Goal: Information Seeking & Learning: Find specific fact

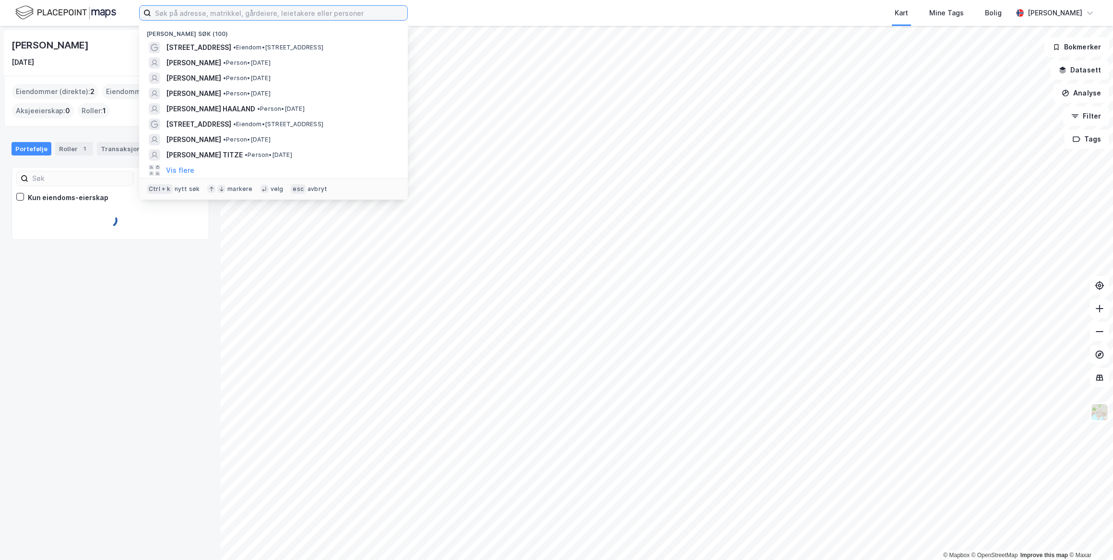
click at [199, 11] on input at bounding box center [279, 13] width 256 height 14
paste input "[PERSON_NAME]"
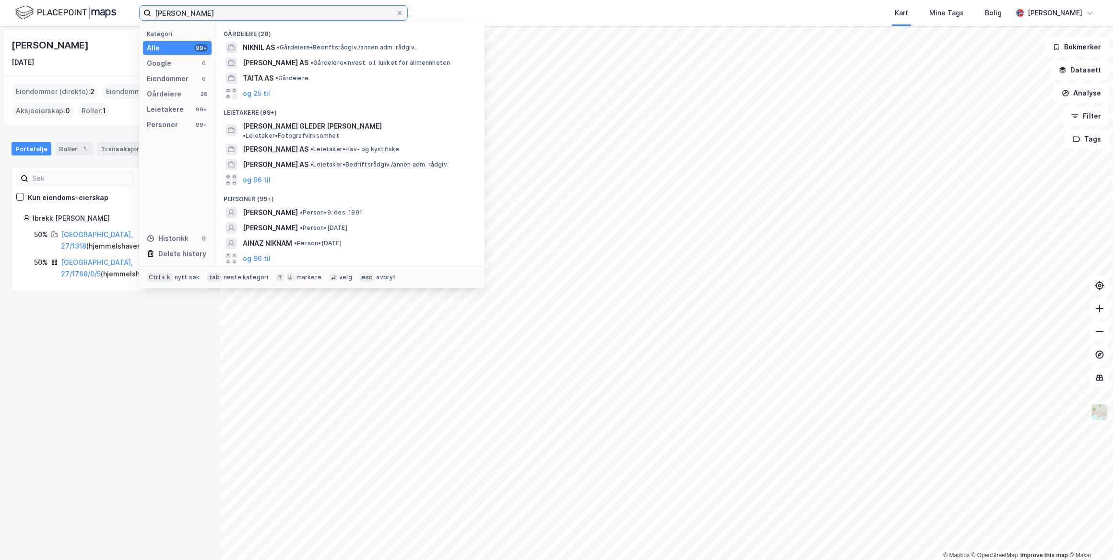
type input "[PERSON_NAME]"
click at [291, 207] on span "[PERSON_NAME]" at bounding box center [270, 213] width 55 height 12
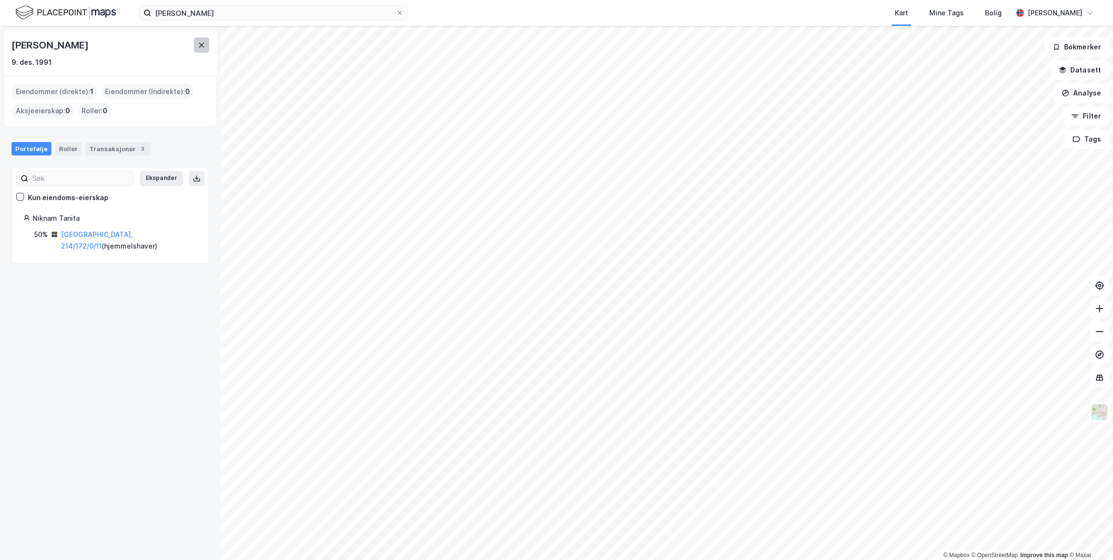
click at [202, 46] on icon at bounding box center [201, 45] width 5 height 5
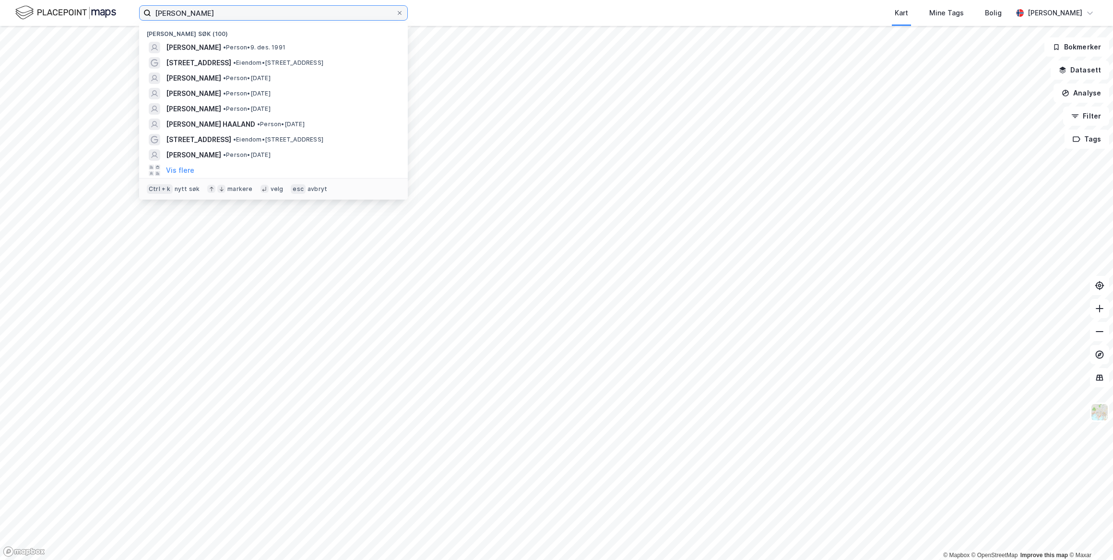
drag, startPoint x: 220, startPoint y: 13, endPoint x: 51, endPoint y: 11, distance: 168.3
click at [51, 11] on div "[PERSON_NAME] Nylige søk (100) [PERSON_NAME] • Person • 9. des. 1991 Lybekkveie…" at bounding box center [556, 13] width 1113 height 26
paste input "[PERSON_NAME]"
type input "[PERSON_NAME]"
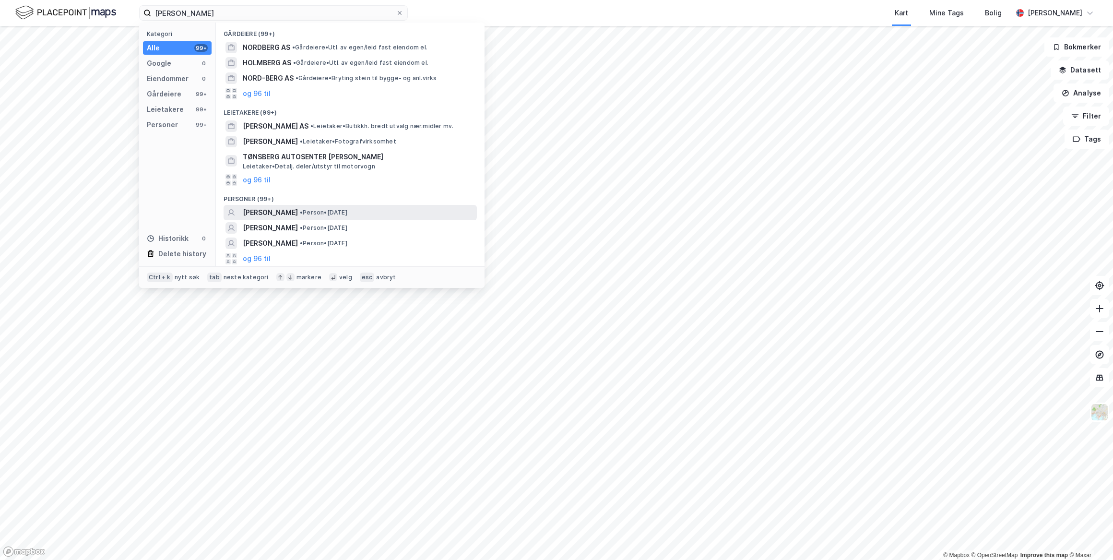
click at [281, 212] on span "[PERSON_NAME]" at bounding box center [270, 213] width 55 height 12
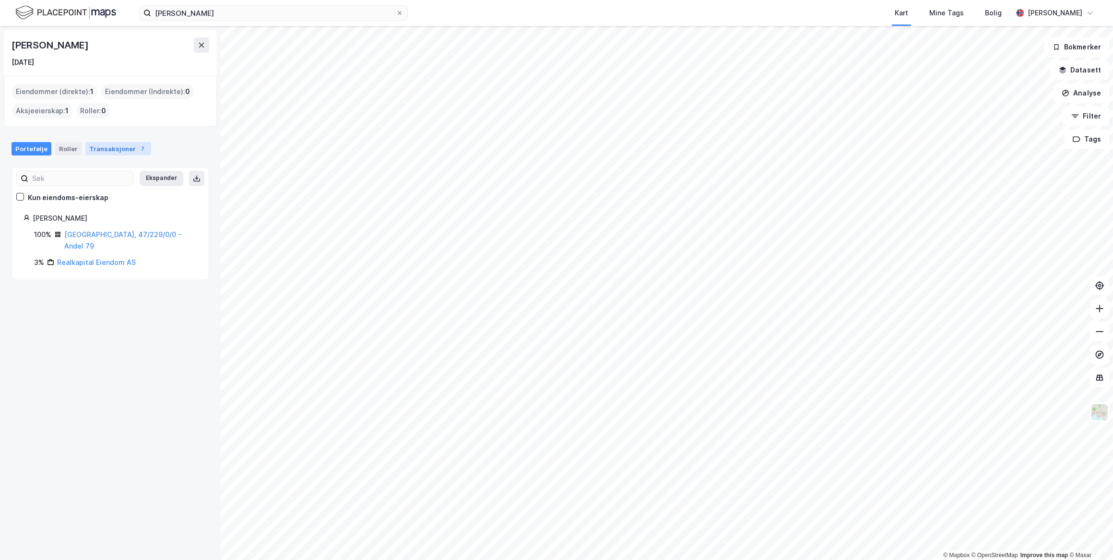
click at [117, 149] on div "Transaksjoner 7" at bounding box center [118, 148] width 66 height 13
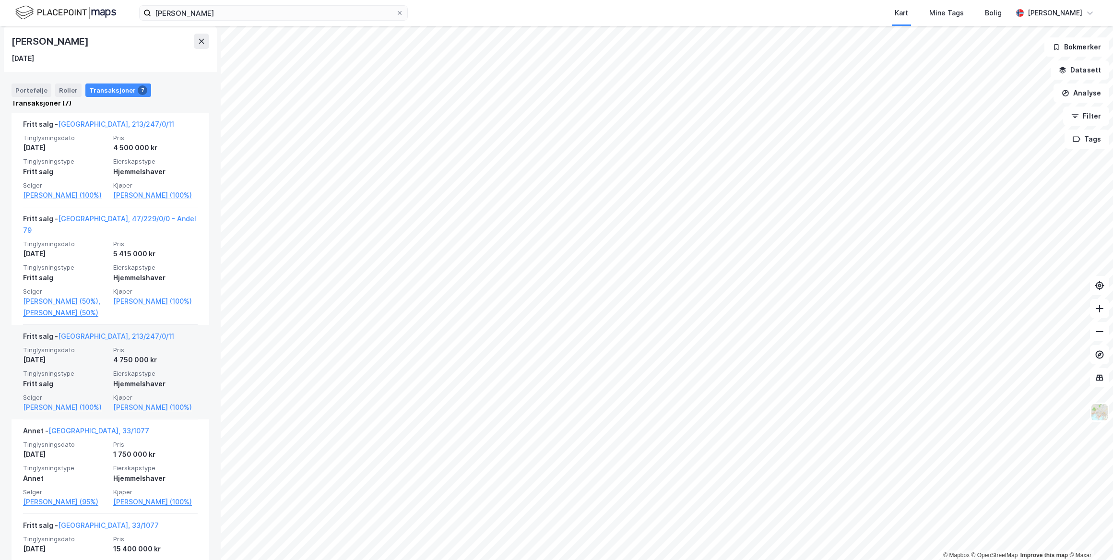
scroll to position [177, 0]
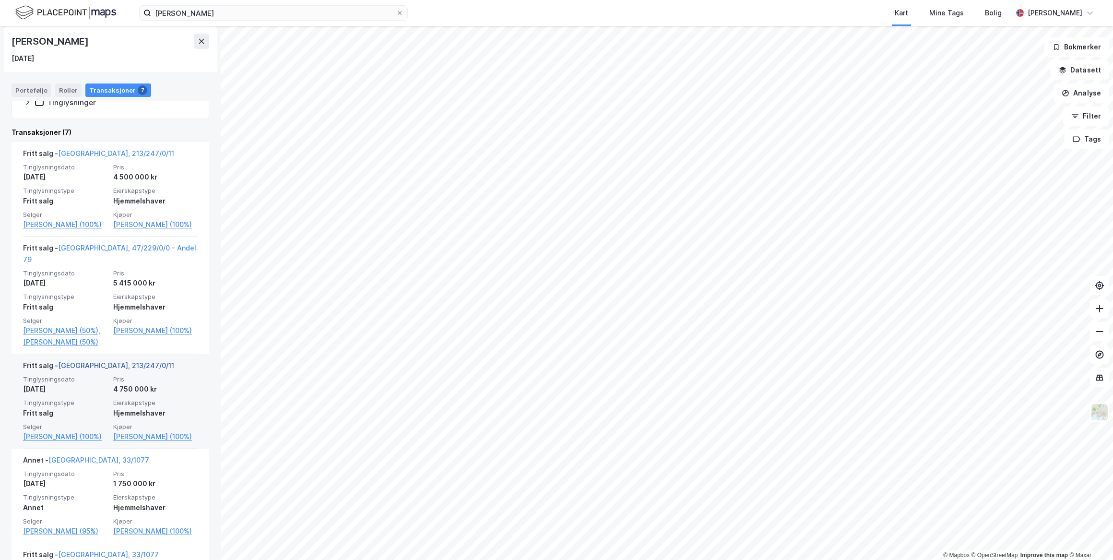
click at [94, 369] on link "[GEOGRAPHIC_DATA], 213/247/0/11" at bounding box center [116, 365] width 116 height 8
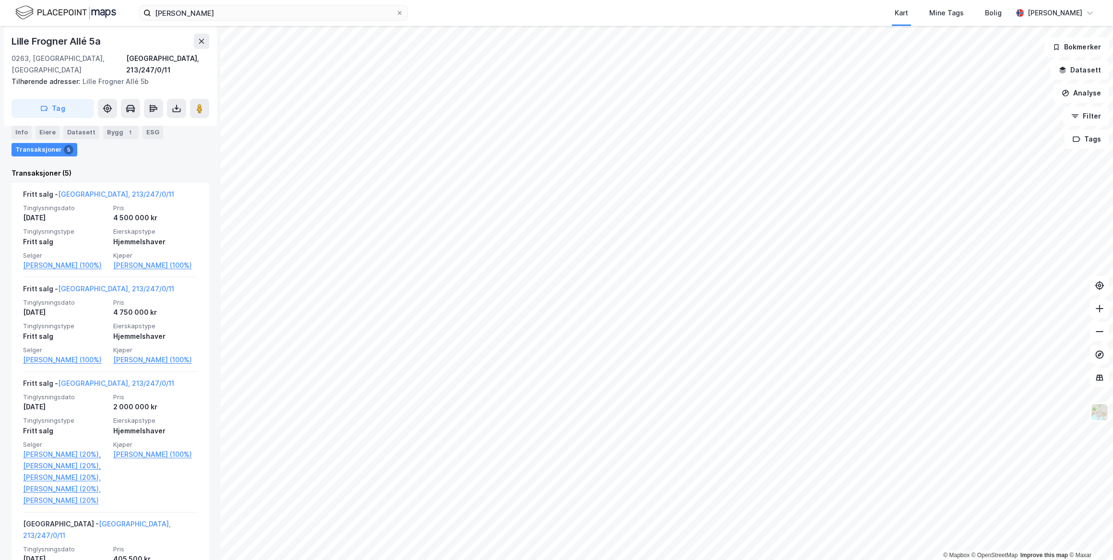
scroll to position [187, 0]
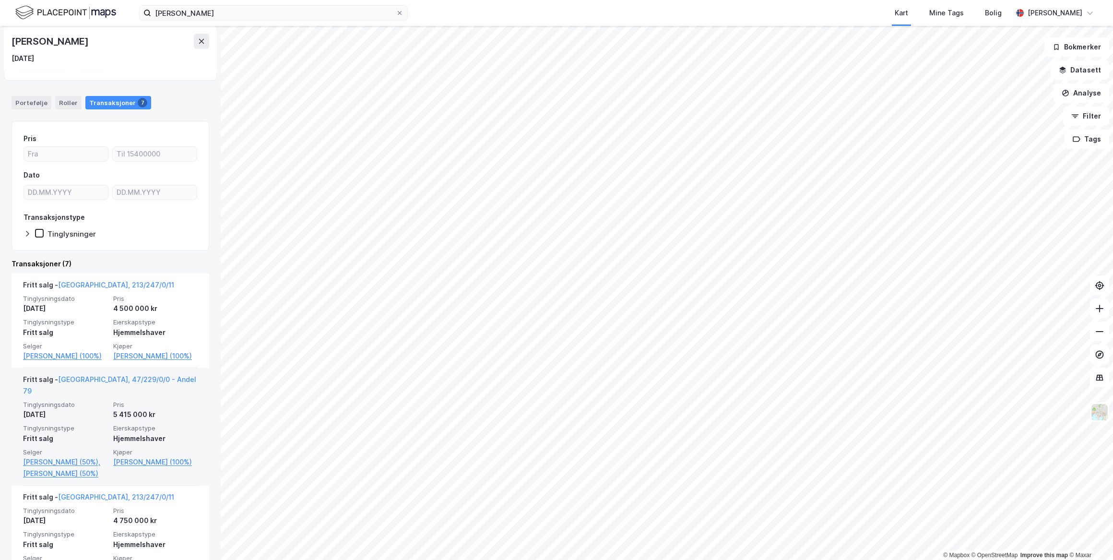
scroll to position [87, 0]
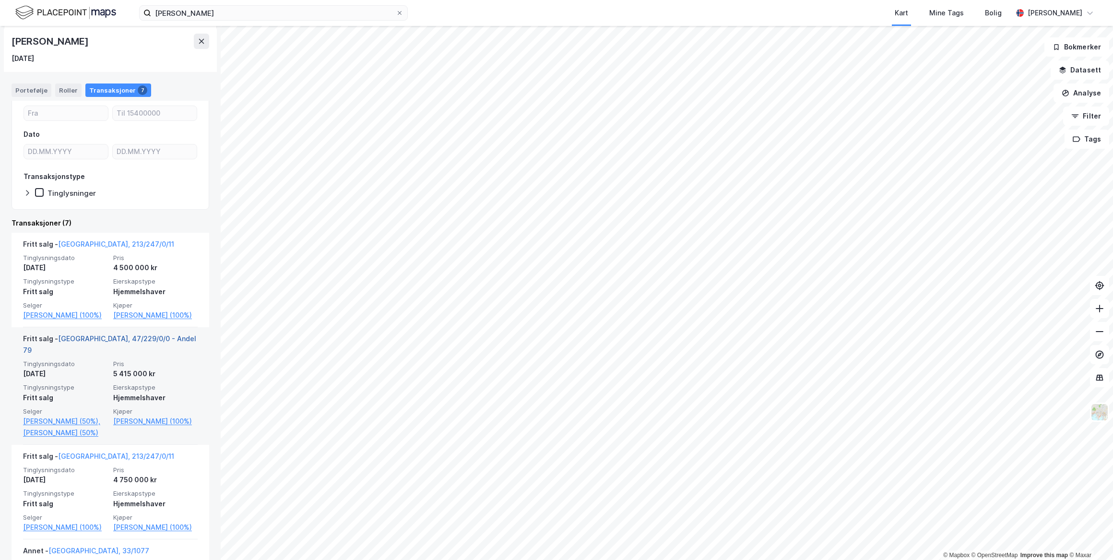
click at [105, 349] on link "[GEOGRAPHIC_DATA], 47/229/0/0 - Andel 79" at bounding box center [109, 344] width 173 height 20
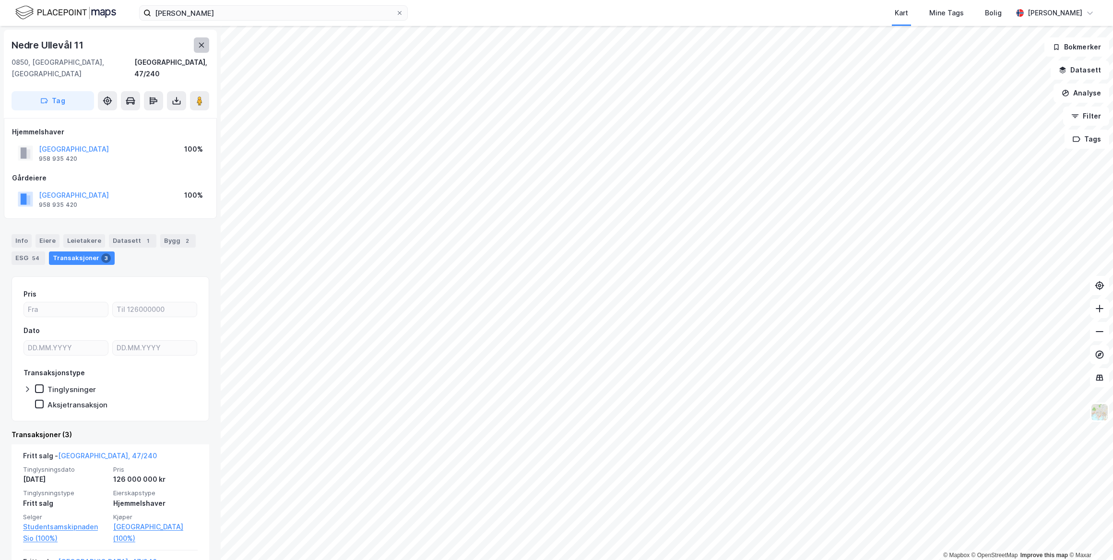
click at [198, 46] on icon at bounding box center [202, 45] width 8 height 8
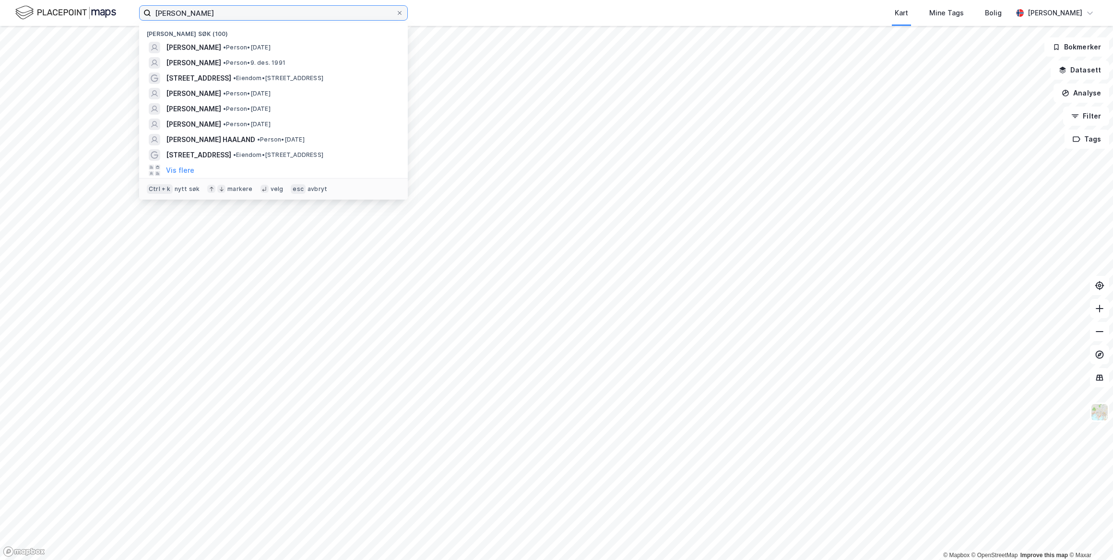
drag, startPoint x: 254, startPoint y: 13, endPoint x: 147, endPoint y: 7, distance: 107.6
click at [147, 7] on label "[PERSON_NAME]" at bounding box center [273, 12] width 269 height 15
paste input "[PERSON_NAME]"
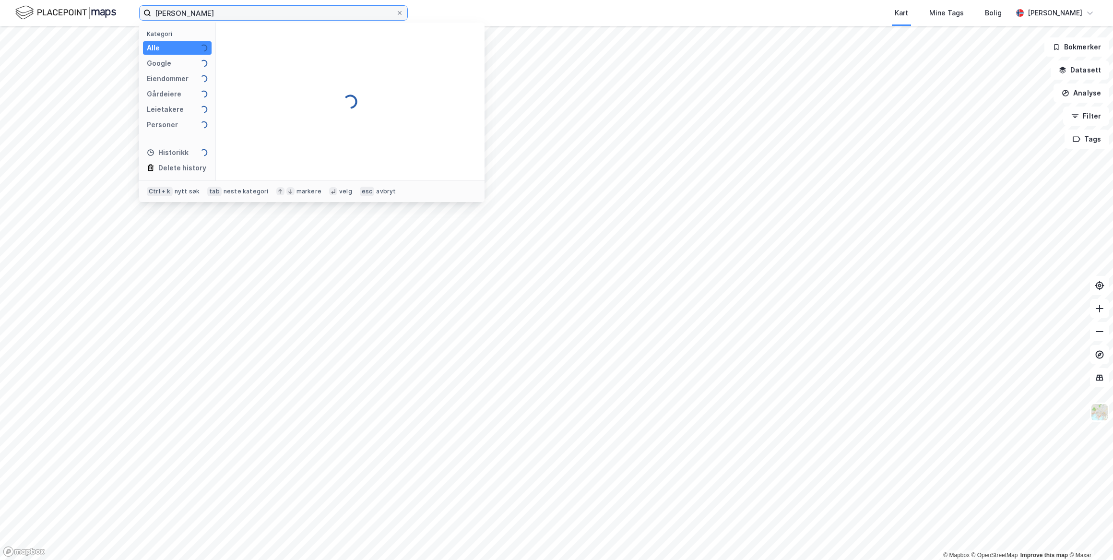
type input "[PERSON_NAME]"
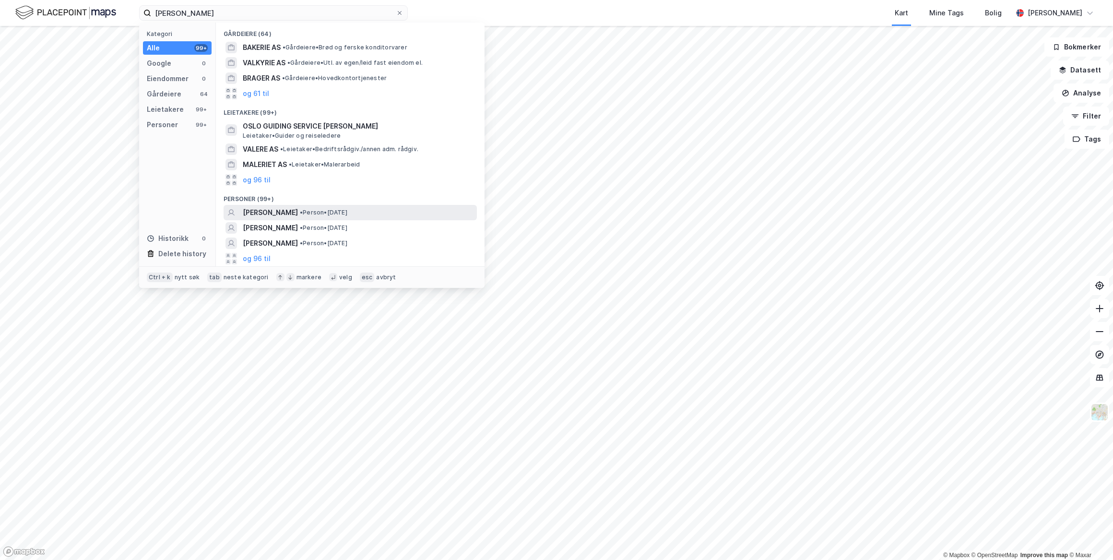
click at [295, 208] on span "[PERSON_NAME]" at bounding box center [270, 213] width 55 height 12
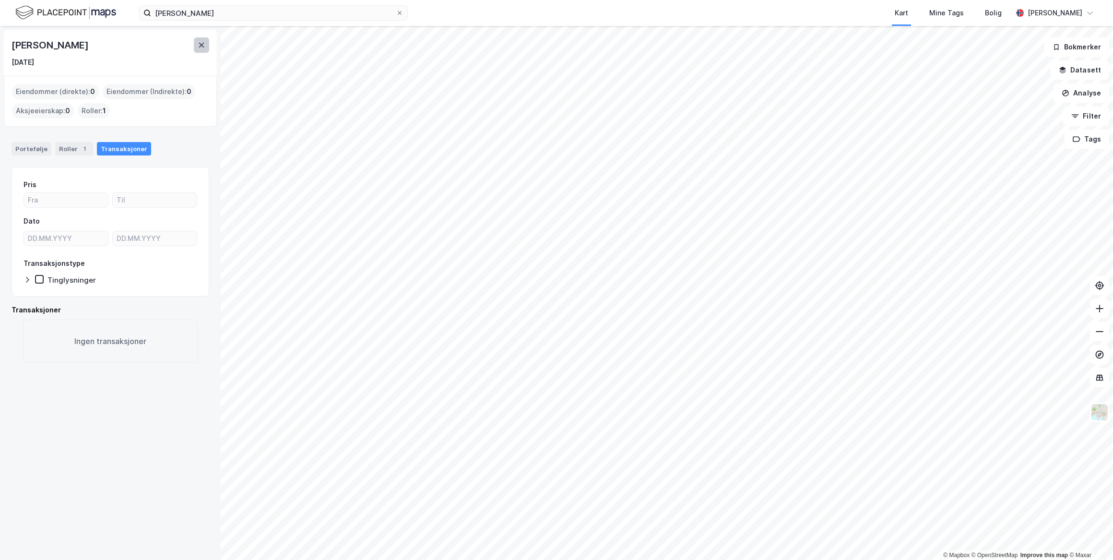
click at [199, 46] on icon at bounding box center [202, 45] width 8 height 8
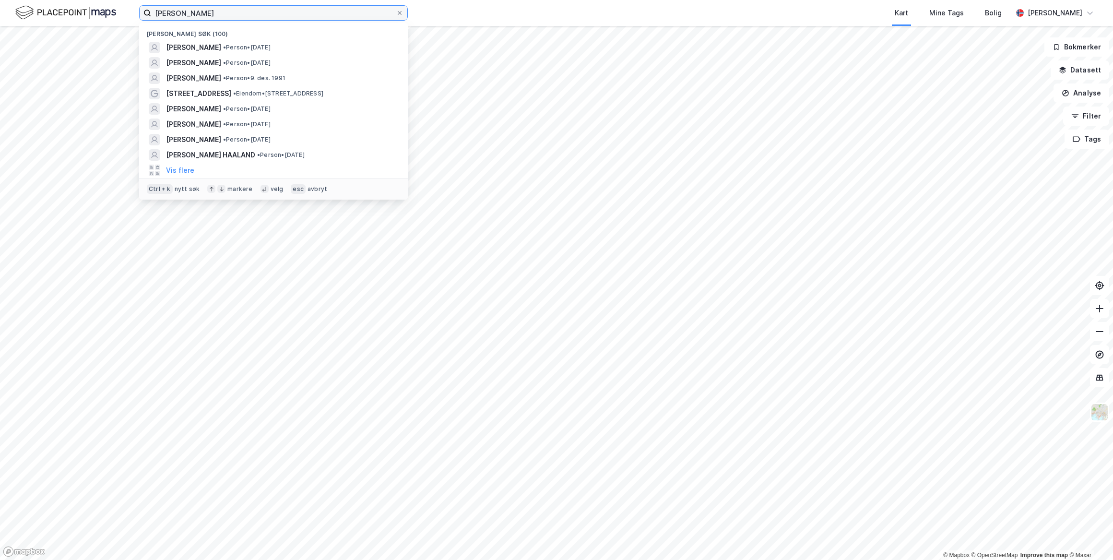
drag, startPoint x: 237, startPoint y: 11, endPoint x: 144, endPoint y: 8, distance: 93.6
click at [144, 8] on label "[PERSON_NAME]" at bounding box center [273, 12] width 269 height 15
paste input "[PERSON_NAME]"
type input "[PERSON_NAME]"
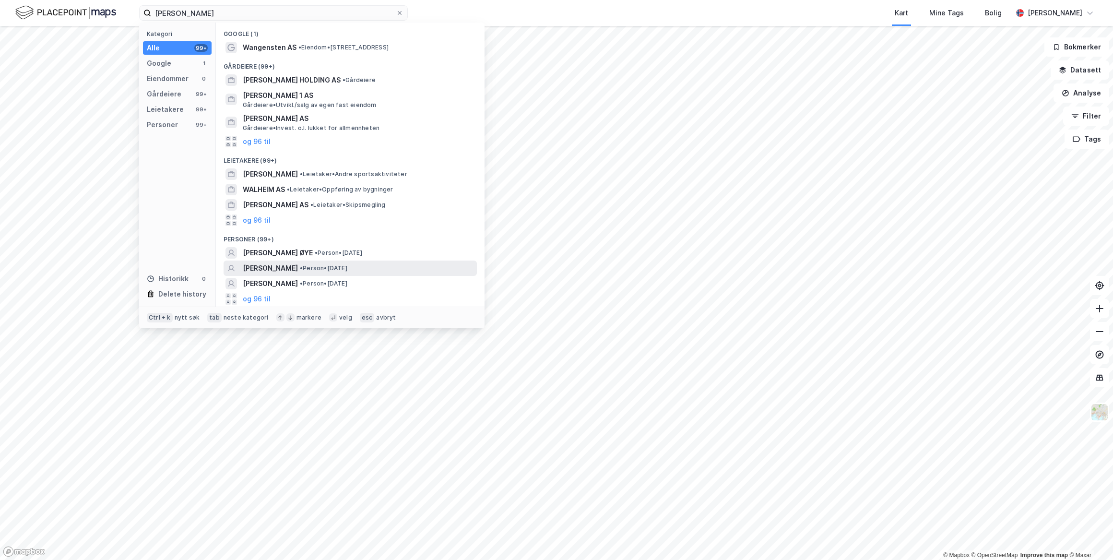
click at [291, 267] on span "[PERSON_NAME]" at bounding box center [270, 268] width 55 height 12
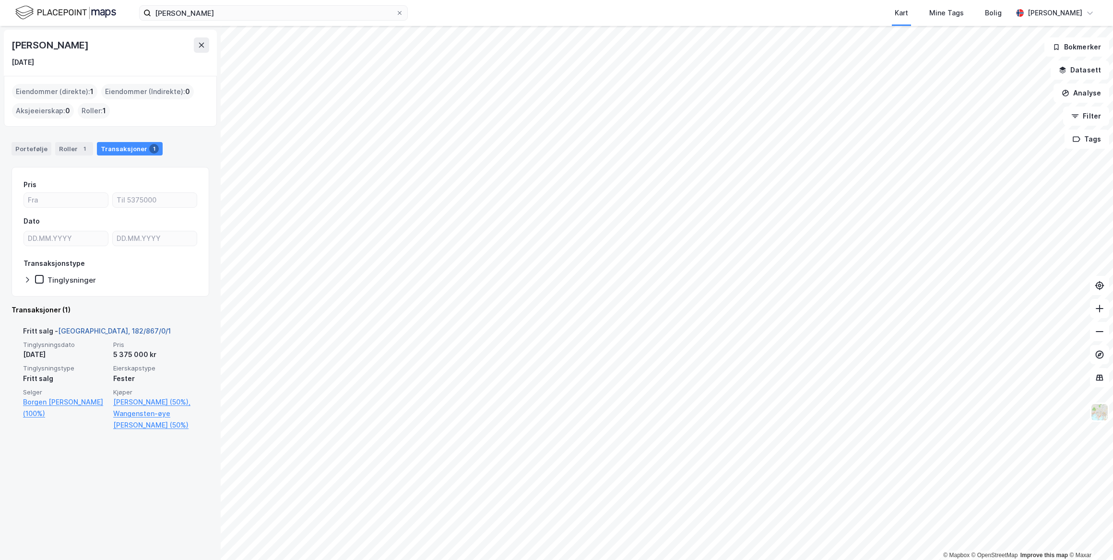
click at [98, 331] on link "[GEOGRAPHIC_DATA], 182/867/0/1" at bounding box center [114, 331] width 113 height 8
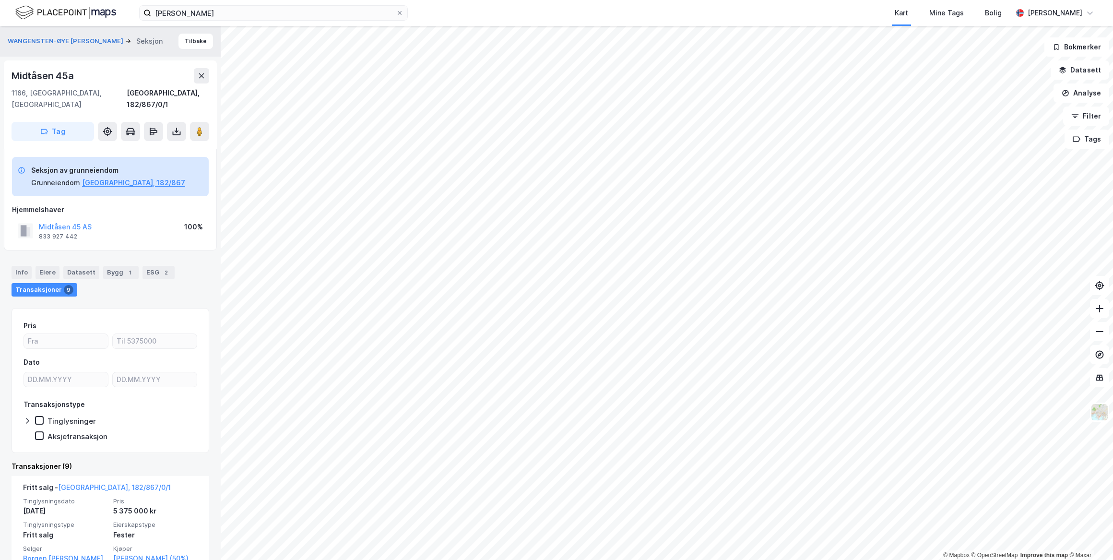
click at [574, 559] on html "[PERSON_NAME] Kart Mine Tags Bolig [PERSON_NAME] © Mapbox © OpenStreetMap Impro…" at bounding box center [556, 280] width 1113 height 560
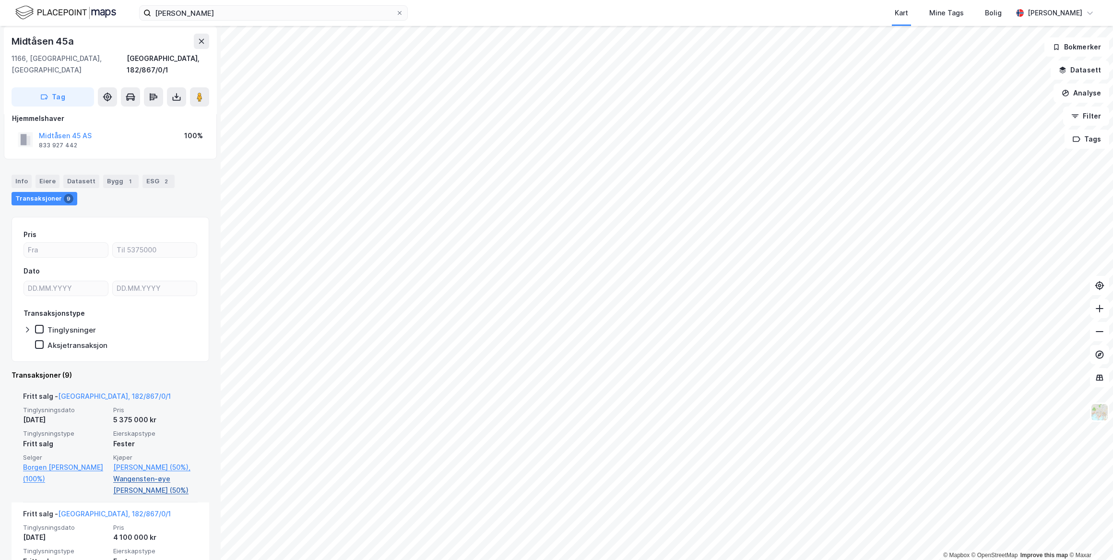
scroll to position [218, 0]
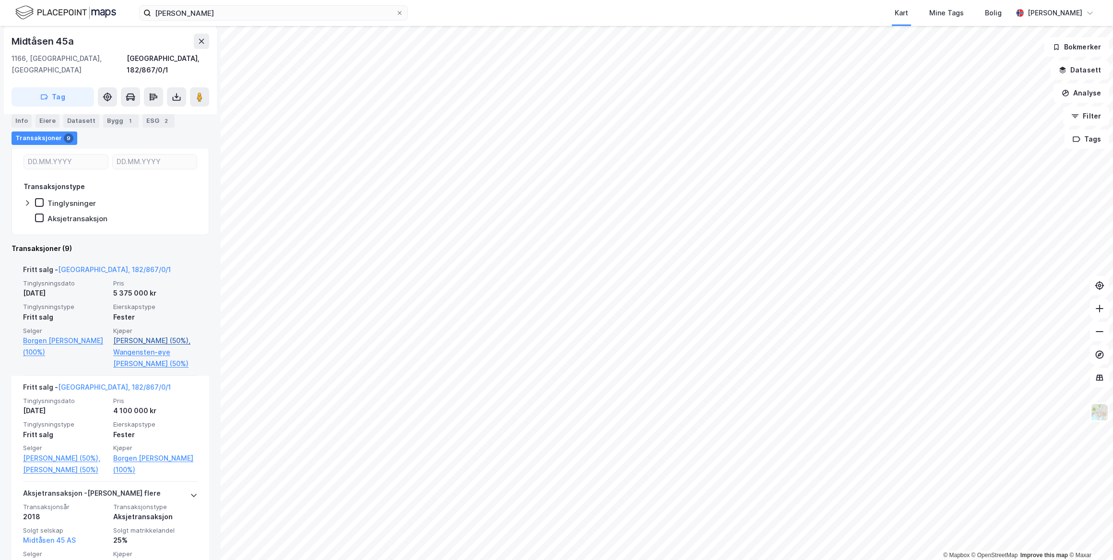
click at [129, 335] on link "[PERSON_NAME] (50%)," at bounding box center [155, 341] width 84 height 12
